Goal: Navigation & Orientation: Find specific page/section

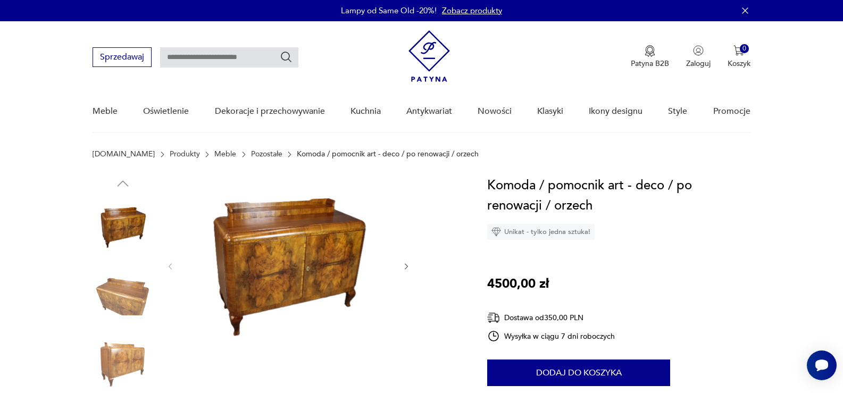
click at [404, 264] on icon "button" at bounding box center [406, 266] width 9 height 9
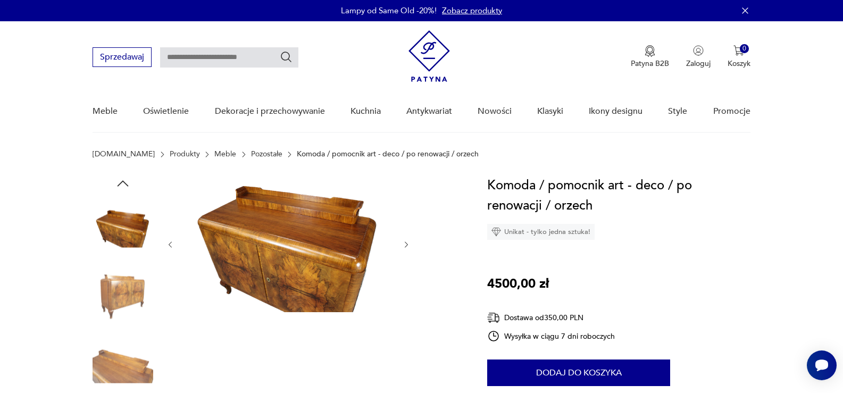
click at [408, 242] on icon "button" at bounding box center [406, 244] width 9 height 9
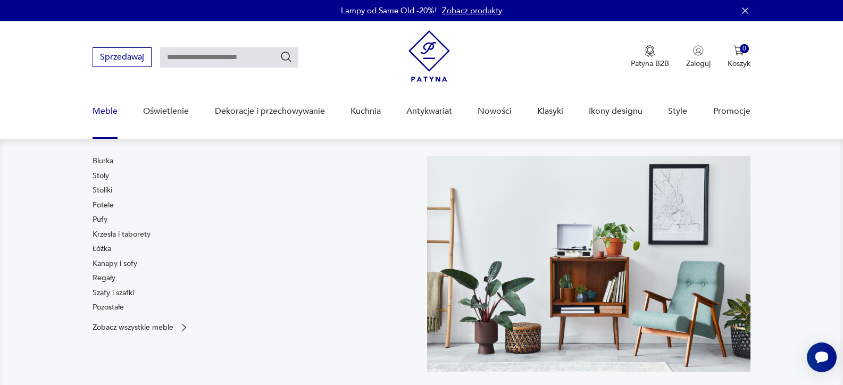
click at [101, 113] on link "Meble" at bounding box center [105, 111] width 25 height 41
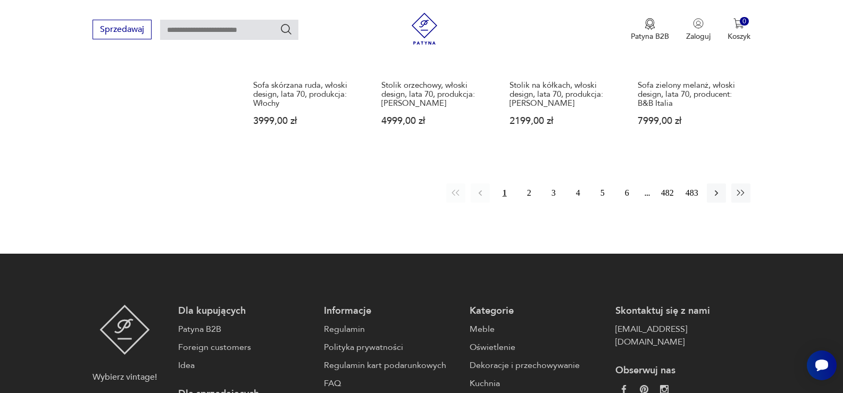
scroll to position [1186, 0]
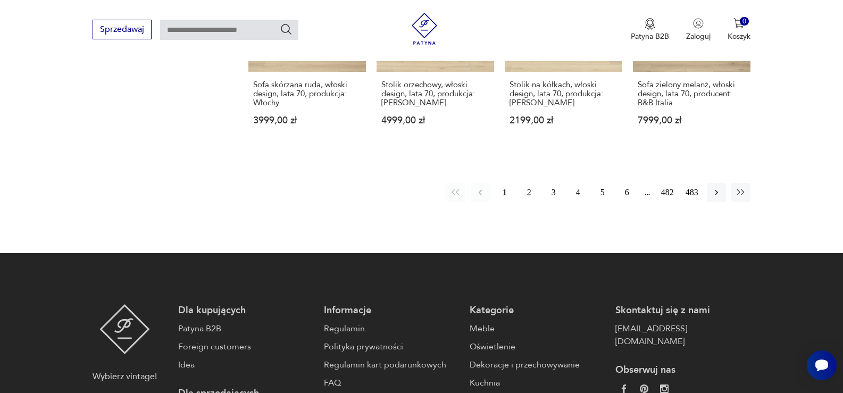
click at [529, 183] on button "2" at bounding box center [529, 192] width 19 height 19
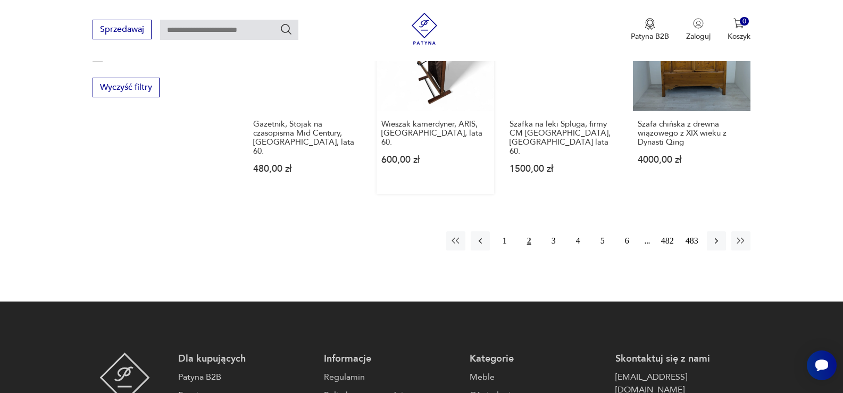
scroll to position [1134, 0]
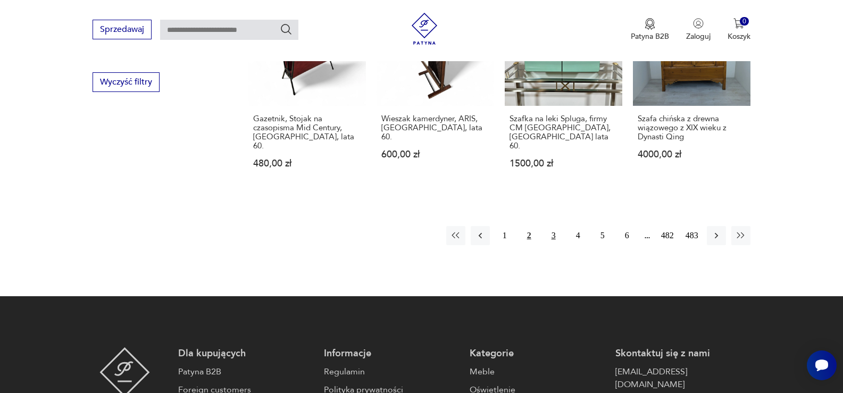
click at [554, 226] on button "3" at bounding box center [553, 235] width 19 height 19
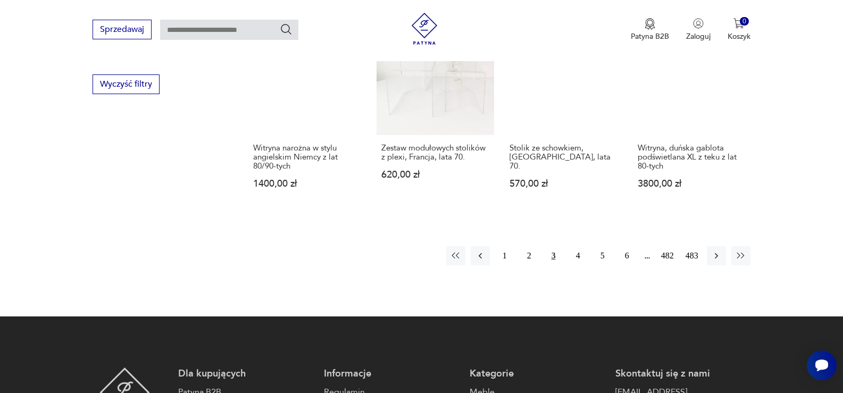
scroll to position [1134, 0]
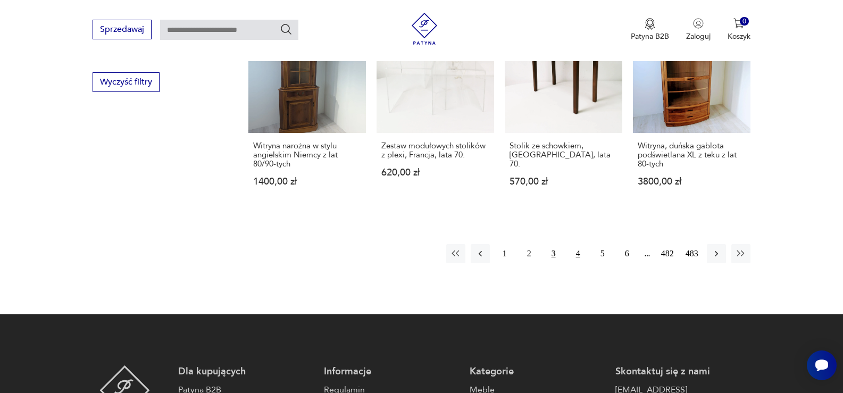
click at [577, 244] on button "4" at bounding box center [578, 253] width 19 height 19
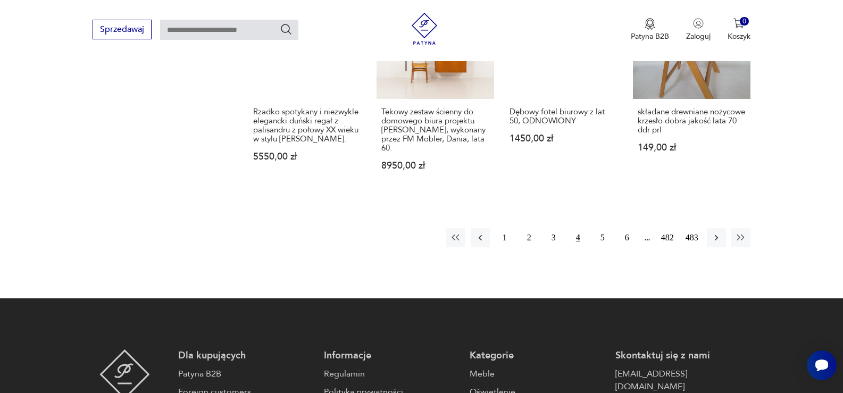
scroll to position [1187, 0]
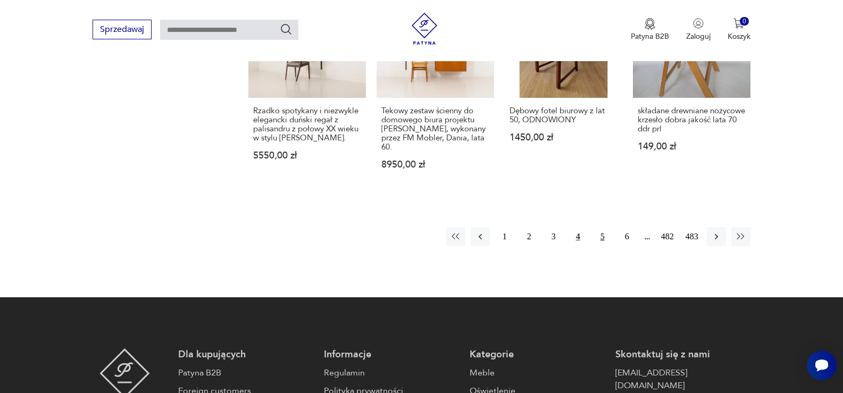
click at [604, 227] on button "5" at bounding box center [602, 236] width 19 height 19
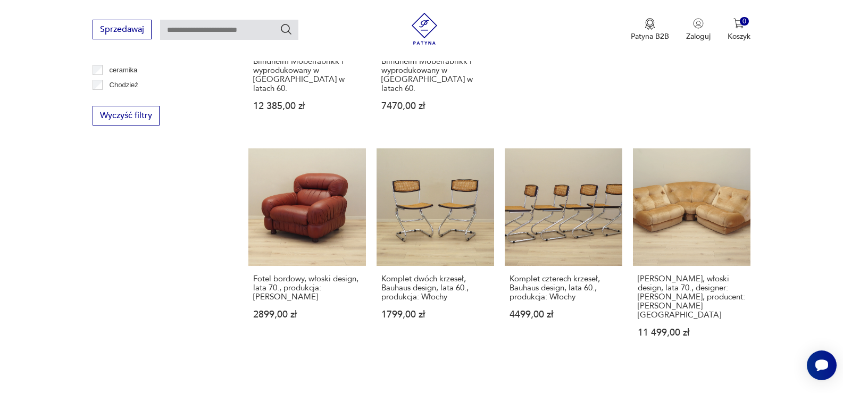
scroll to position [1134, 0]
